Goal: Task Accomplishment & Management: Manage account settings

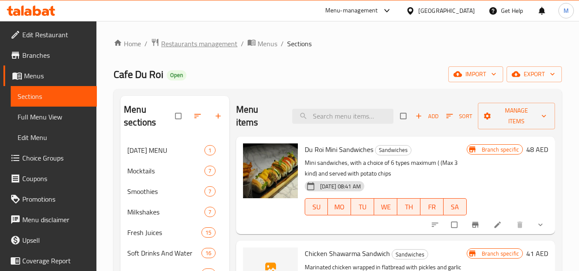
click at [169, 41] on span "Restaurants management" at bounding box center [199, 44] width 76 height 10
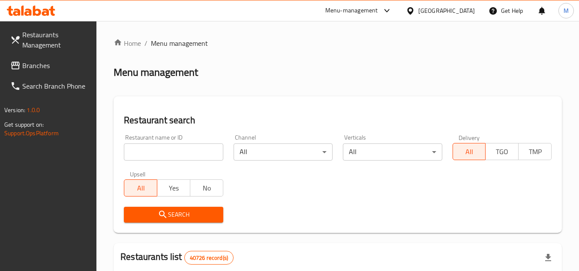
click at [154, 144] on input "search" at bounding box center [173, 151] width 99 height 17
paste input "692920"
type input "692920"
click button "Search" at bounding box center [173, 215] width 99 height 16
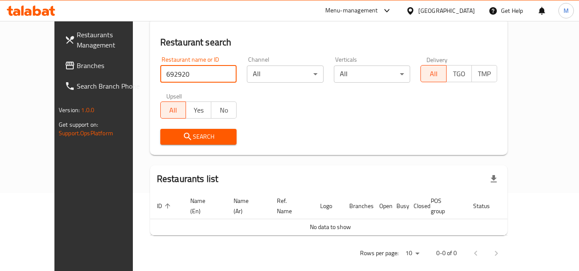
scroll to position [79, 0]
click at [433, 9] on div "[GEOGRAPHIC_DATA]" at bounding box center [446, 10] width 57 height 9
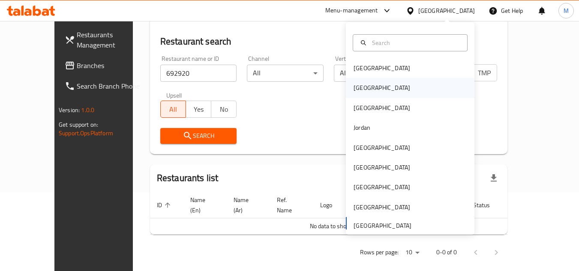
click at [416, 90] on div "[GEOGRAPHIC_DATA]" at bounding box center [410, 88] width 128 height 20
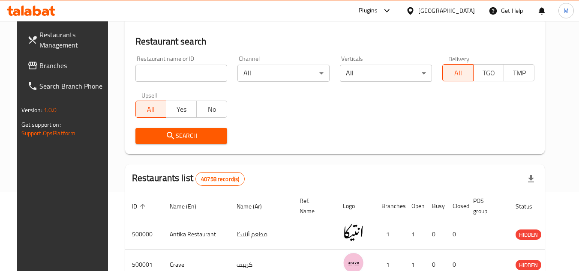
drag, startPoint x: 62, startPoint y: 66, endPoint x: 53, endPoint y: 64, distance: 9.2
click at [53, 64] on span "Branches" at bounding box center [73, 65] width 68 height 10
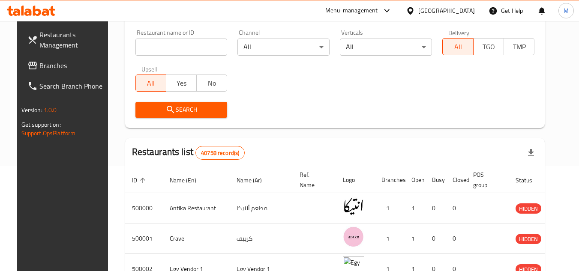
scroll to position [43, 0]
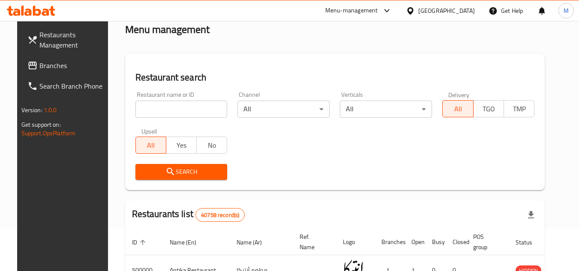
click at [179, 108] on input "search" at bounding box center [181, 109] width 92 height 17
paste input "692920"
type input "692920"
click button "Search" at bounding box center [181, 172] width 92 height 16
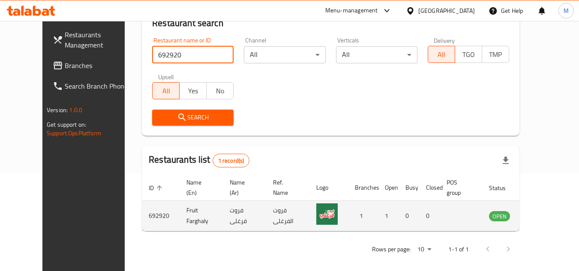
scroll to position [104, 0]
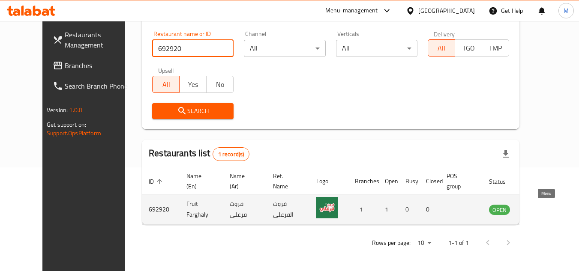
click at [543, 208] on icon "enhanced table" at bounding box center [538, 209] width 9 height 7
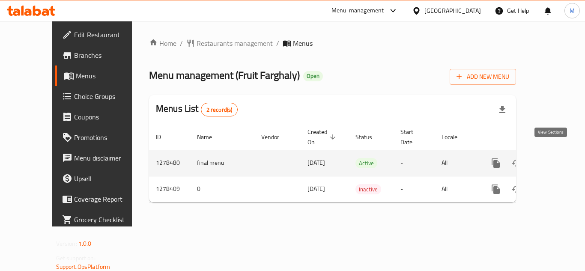
click at [554, 158] on icon "enhanced table" at bounding box center [557, 163] width 10 height 10
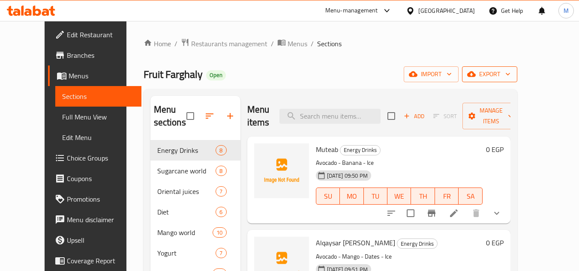
click at [510, 71] on span "export" at bounding box center [490, 74] width 42 height 11
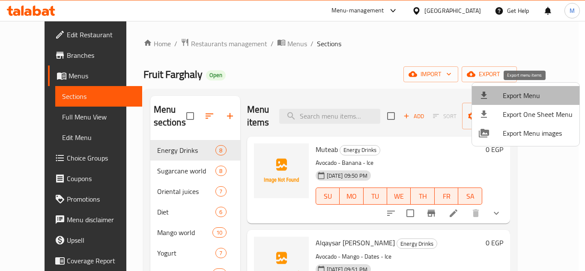
click at [527, 101] on span "Export Menu" at bounding box center [538, 95] width 70 height 10
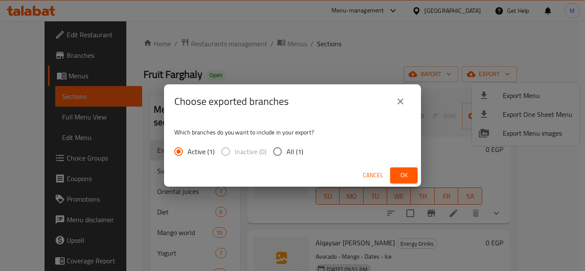
click at [298, 149] on span "All (1)" at bounding box center [295, 151] width 17 height 10
click at [287, 149] on input "All (1)" at bounding box center [278, 152] width 18 height 18
radio input "true"
click at [411, 175] on button "Ok" at bounding box center [403, 175] width 27 height 16
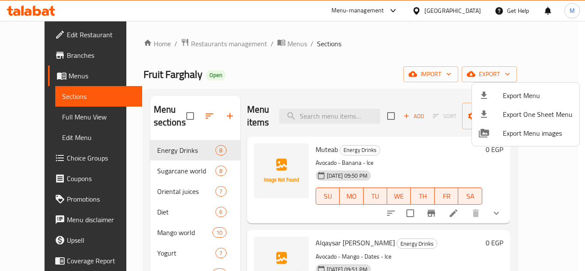
drag, startPoint x: 275, startPoint y: 86, endPoint x: 234, endPoint y: 83, distance: 40.3
click at [275, 86] on div at bounding box center [292, 135] width 585 height 271
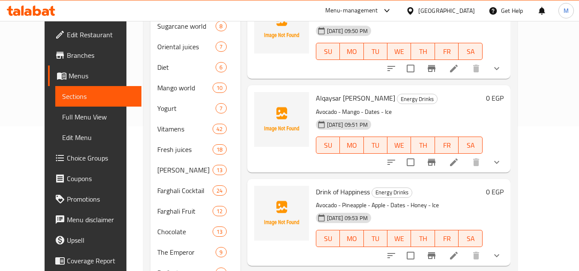
scroll to position [171, 0]
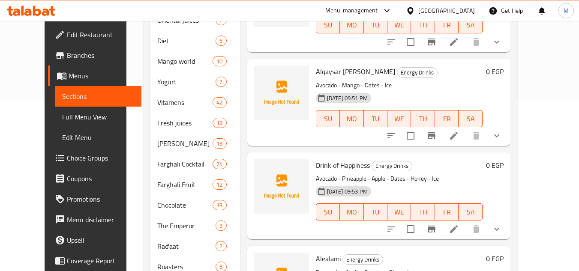
click at [67, 51] on span "Branches" at bounding box center [101, 55] width 68 height 10
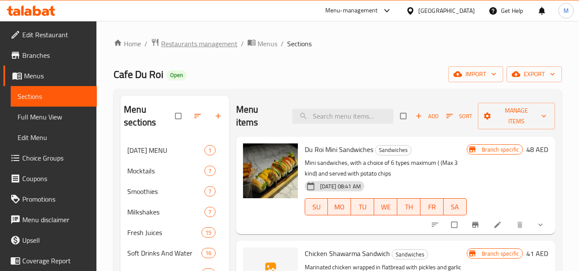
click at [190, 45] on span "Restaurants management" at bounding box center [199, 44] width 76 height 10
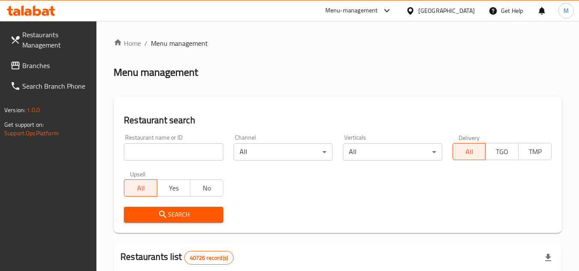
click at [457, 15] on div "[GEOGRAPHIC_DATA]" at bounding box center [446, 10] width 57 height 9
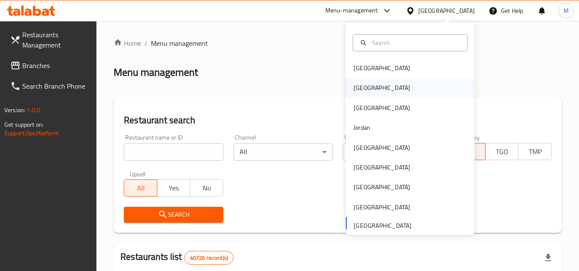
click at [420, 81] on div "[GEOGRAPHIC_DATA]" at bounding box center [410, 88] width 128 height 20
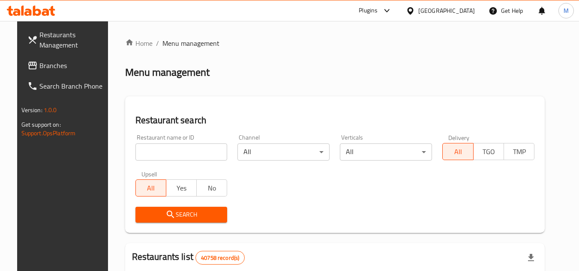
click at [148, 148] on input "search" at bounding box center [181, 151] width 92 height 17
paste input "692920"
type input "692920"
click button "Search" at bounding box center [181, 215] width 92 height 16
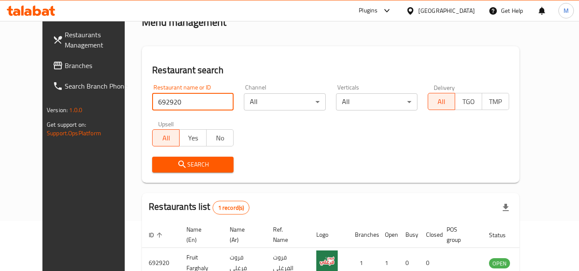
scroll to position [104, 0]
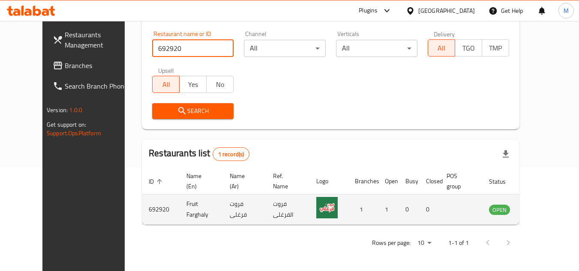
click at [539, 212] on icon "enhanced table" at bounding box center [539, 209] width 10 height 10
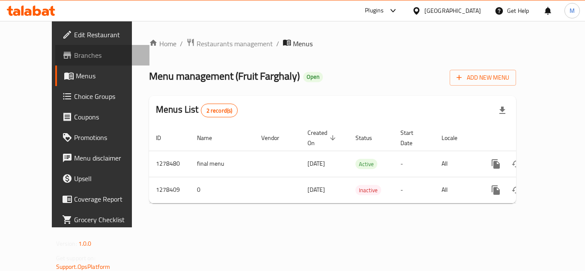
click at [74, 56] on span "Branches" at bounding box center [108, 55] width 69 height 10
